Goal: Task Accomplishment & Management: Complete application form

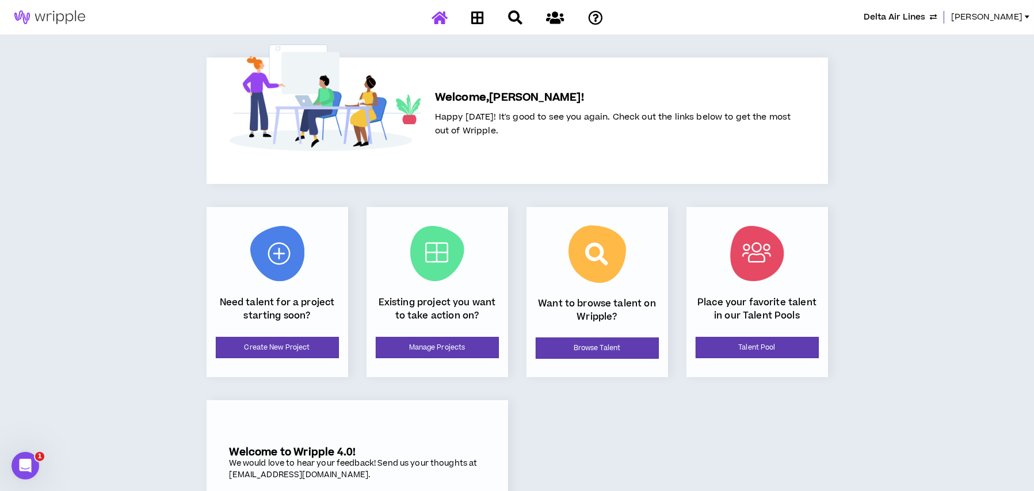
click at [1030, 16] on link "[PERSON_NAME]" at bounding box center [992, 17] width 83 height 13
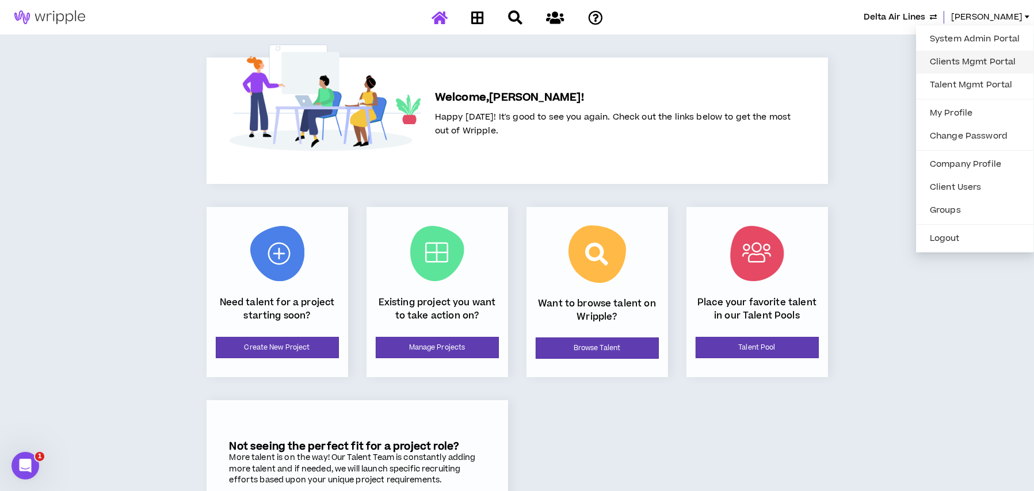
click at [987, 56] on link "Clients Mgmt Portal" at bounding box center [975, 62] width 104 height 17
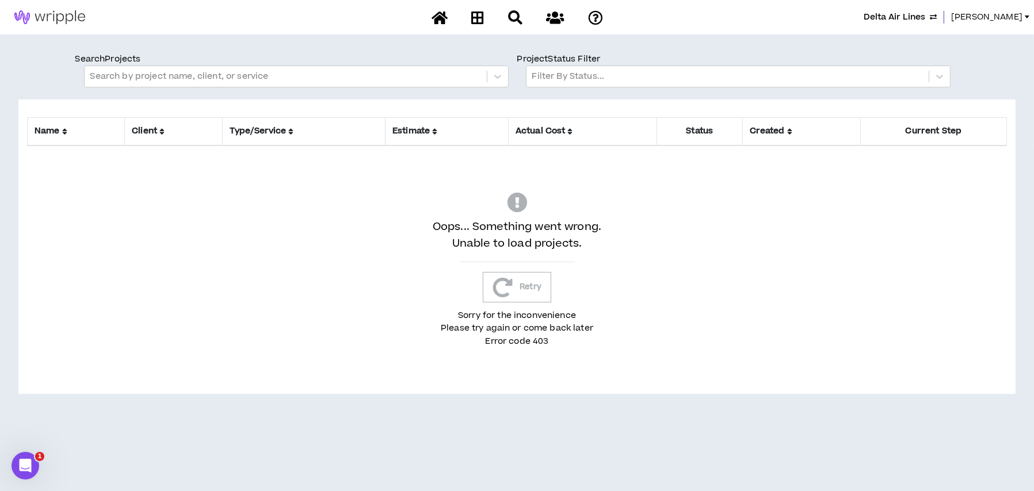
click at [1020, 16] on span "[PERSON_NAME]" at bounding box center [986, 17] width 71 height 13
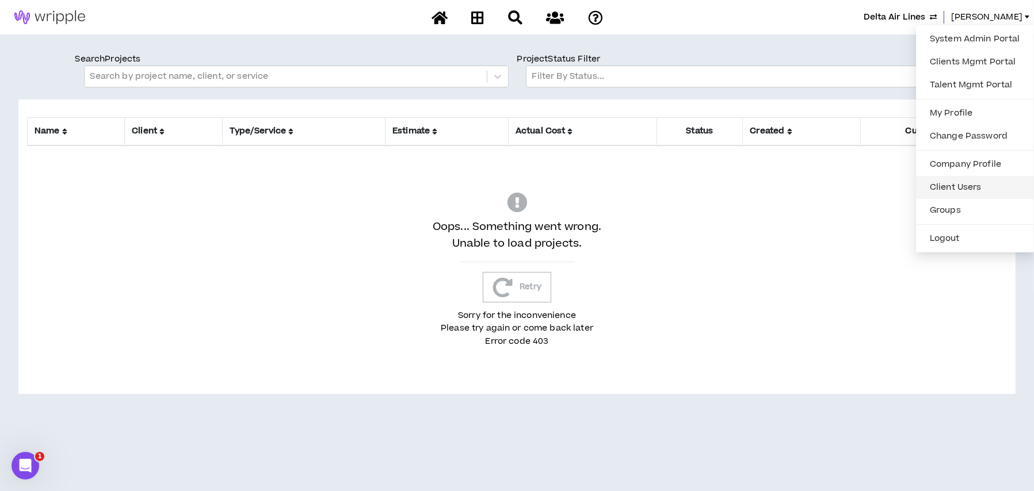
click at [947, 181] on link "Client Users" at bounding box center [975, 187] width 104 height 17
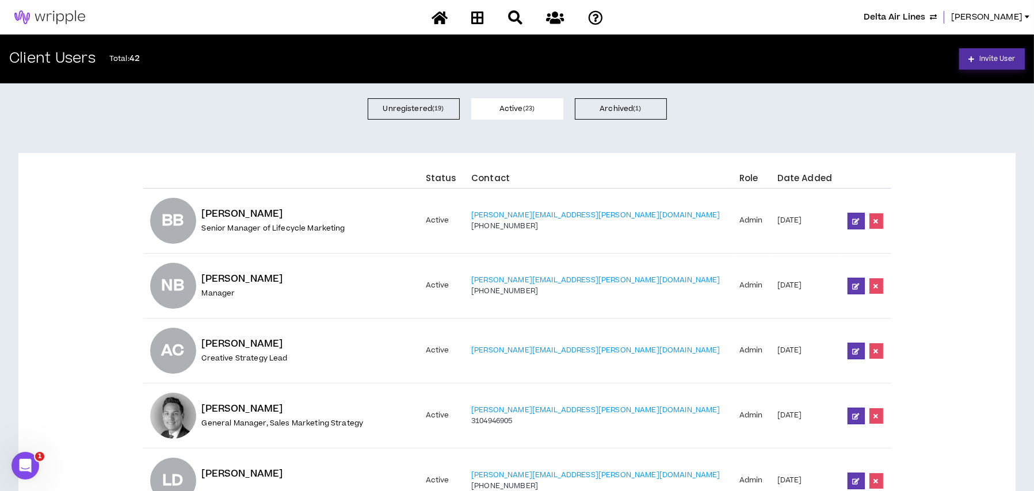
click at [997, 52] on link "Invite User" at bounding box center [992, 58] width 66 height 21
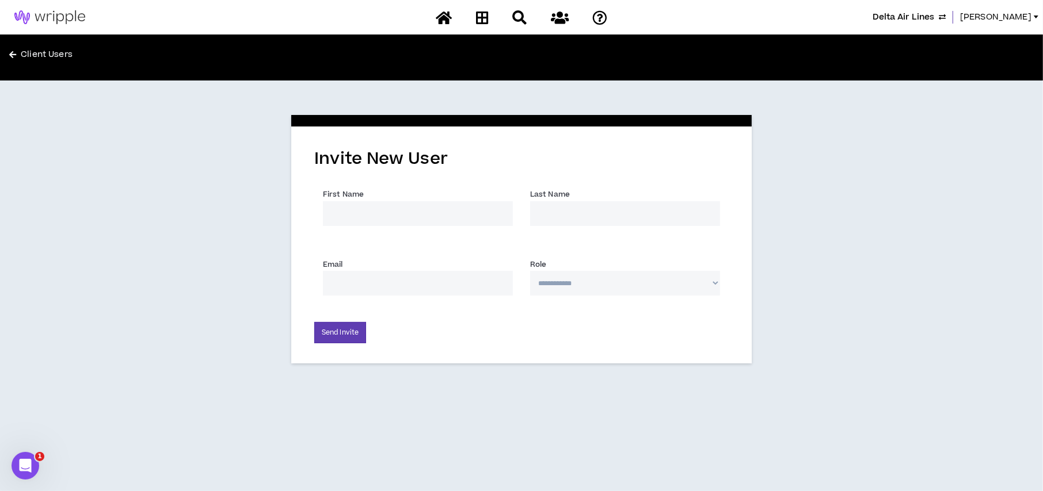
click at [436, 212] on input "First Name *" at bounding box center [418, 213] width 190 height 25
type input "[PERSON_NAME]"
click at [402, 284] on input "Email *" at bounding box center [418, 283] width 190 height 25
click at [441, 283] on input "Email *" at bounding box center [418, 283] width 190 height 25
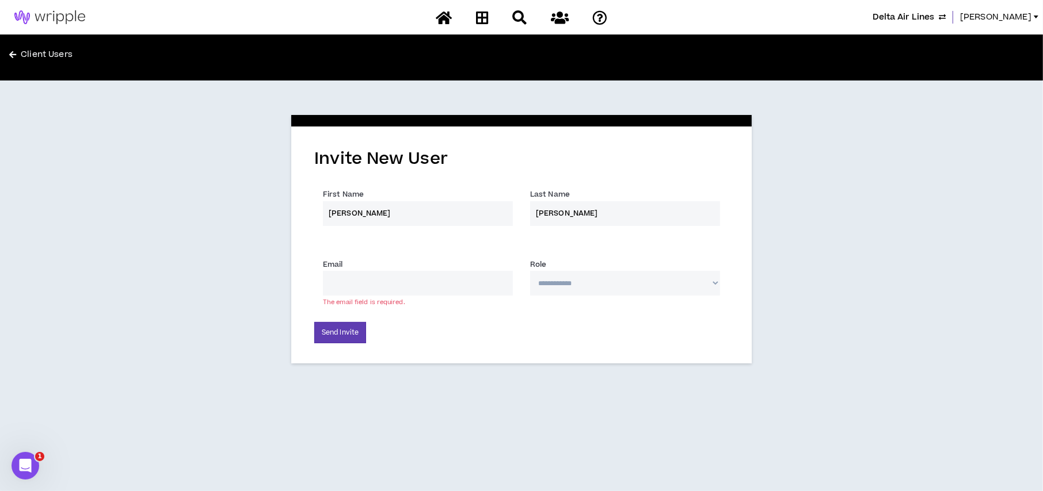
paste input "[PERSON_NAME] <[PERSON_NAME][EMAIL_ADDRESS][PERSON_NAME][DOMAIN_NAME]>"
drag, startPoint x: 383, startPoint y: 281, endPoint x: 225, endPoint y: 275, distance: 158.4
click at [228, 276] on div "**********" at bounding box center [521, 237] width 1043 height 312
drag, startPoint x: 448, startPoint y: 281, endPoint x: 460, endPoint y: 282, distance: 12.1
click at [460, 282] on input "[PERSON_NAME][EMAIL_ADDRESS][PERSON_NAME][DOMAIN_NAME]>" at bounding box center [418, 283] width 190 height 25
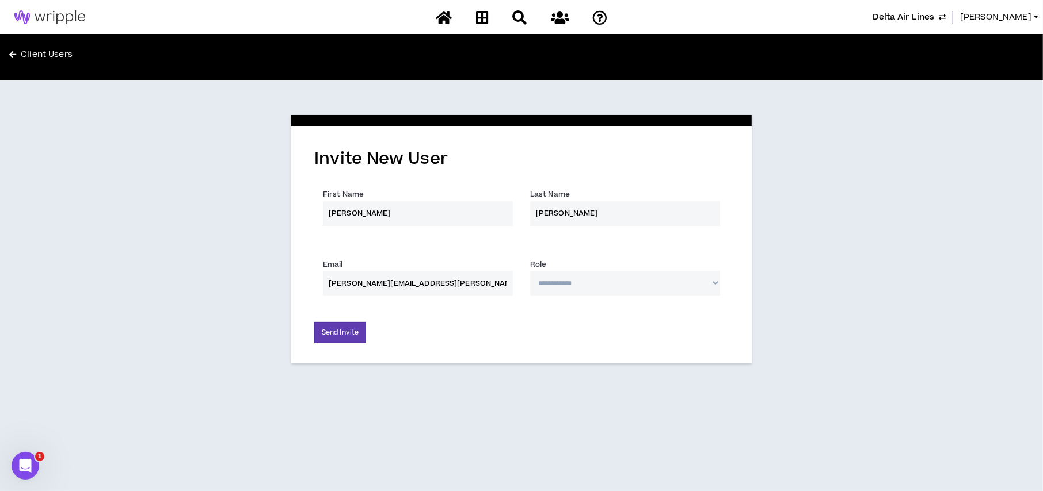
type input "[PERSON_NAME][EMAIL_ADDRESS][PERSON_NAME][DOMAIN_NAME]"
click at [553, 285] on select "**********" at bounding box center [625, 283] width 190 height 25
select select "*"
click at [530, 271] on select "**********" at bounding box center [625, 283] width 190 height 25
click at [338, 332] on button "Send Invite" at bounding box center [340, 332] width 52 height 21
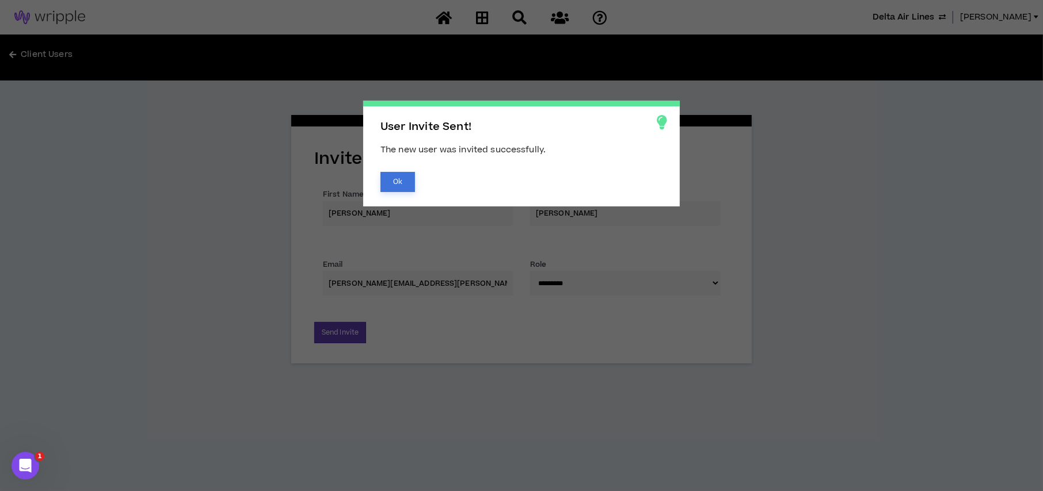
click at [394, 180] on button "Ok" at bounding box center [397, 182] width 35 height 20
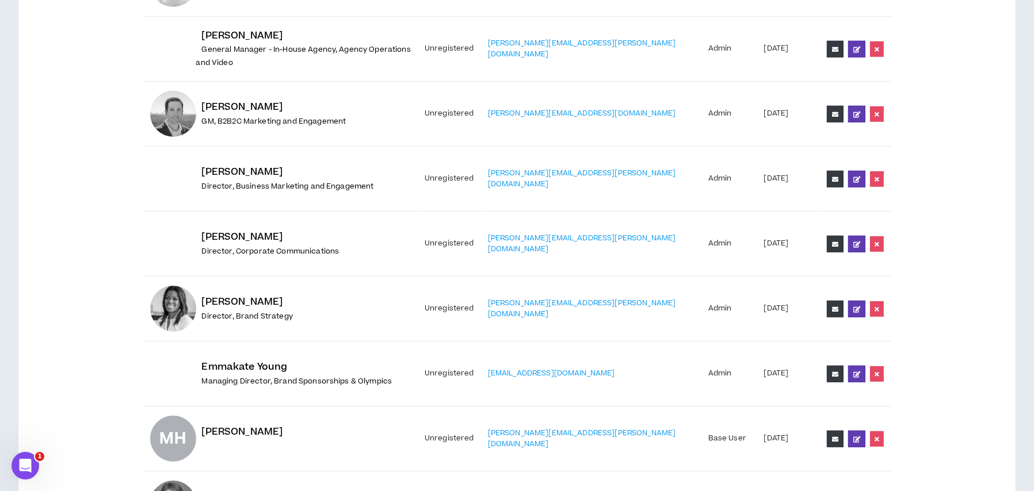
scroll to position [1024, 0]
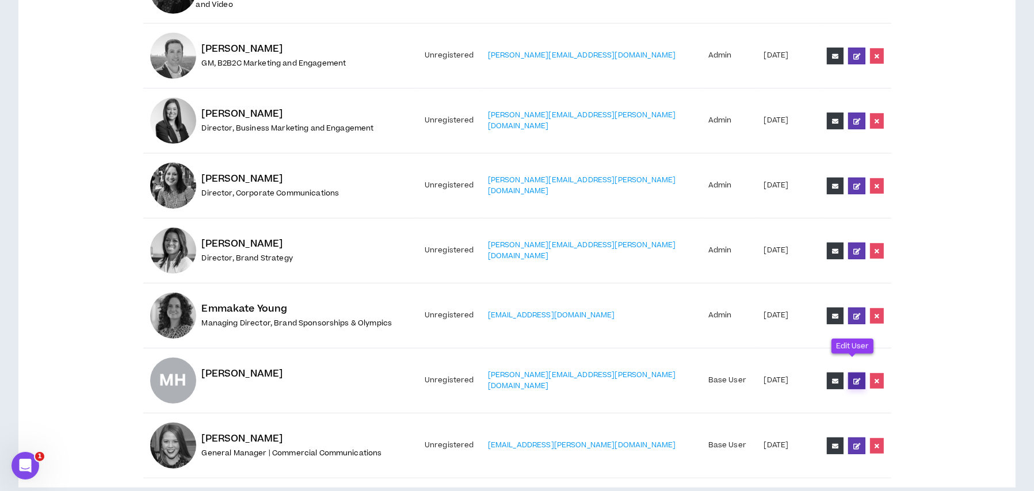
click at [853, 378] on icon at bounding box center [856, 381] width 7 height 6
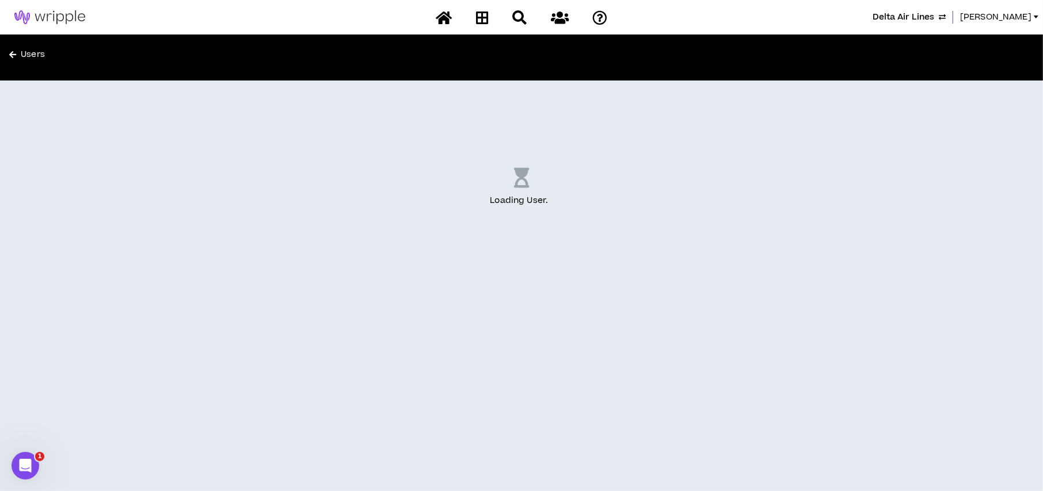
select select "US"
select select "*"
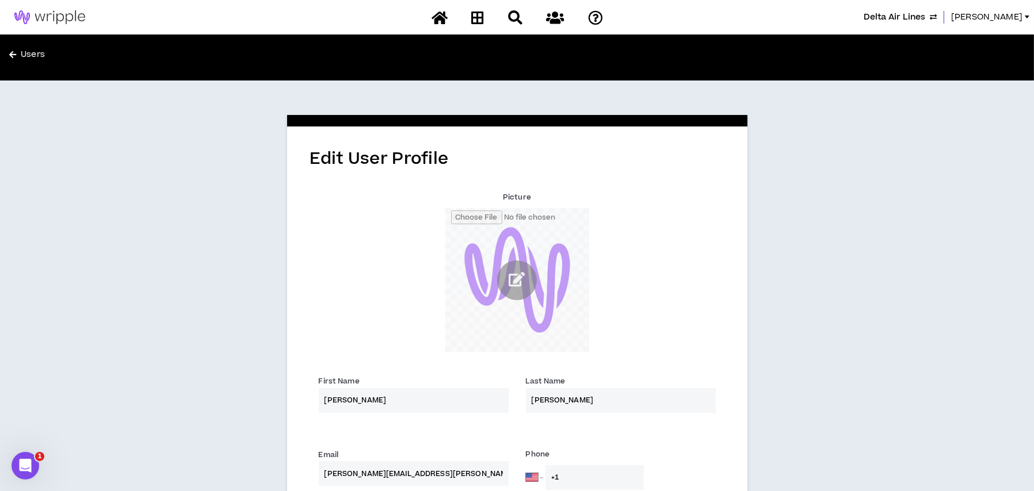
scroll to position [307, 0]
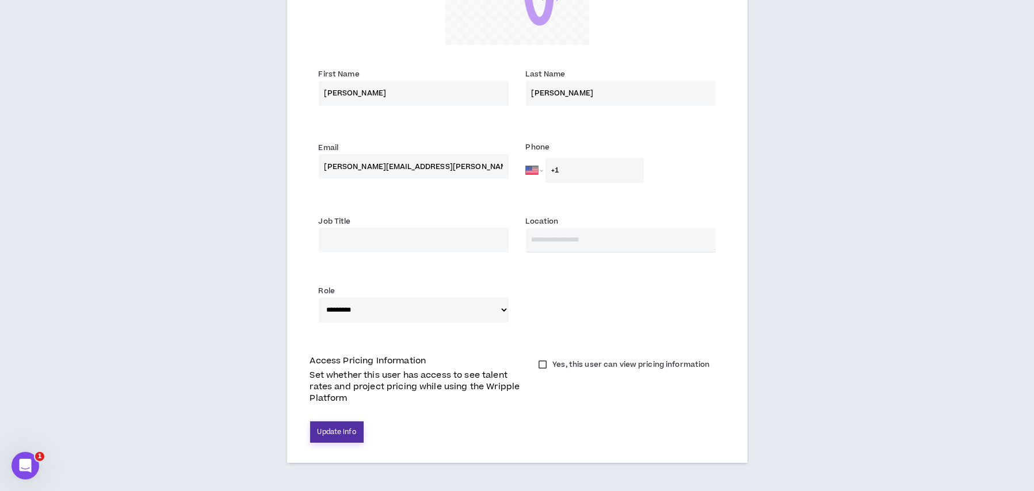
click at [354, 424] on button "Update Info" at bounding box center [337, 432] width 54 height 21
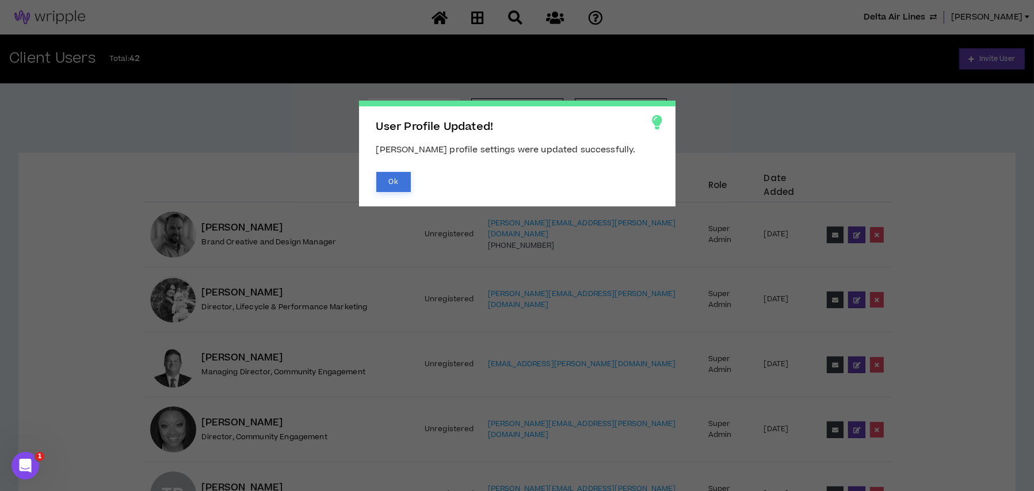
click at [389, 174] on button "Ok" at bounding box center [393, 182] width 35 height 20
